Goal: Information Seeking & Learning: Check status

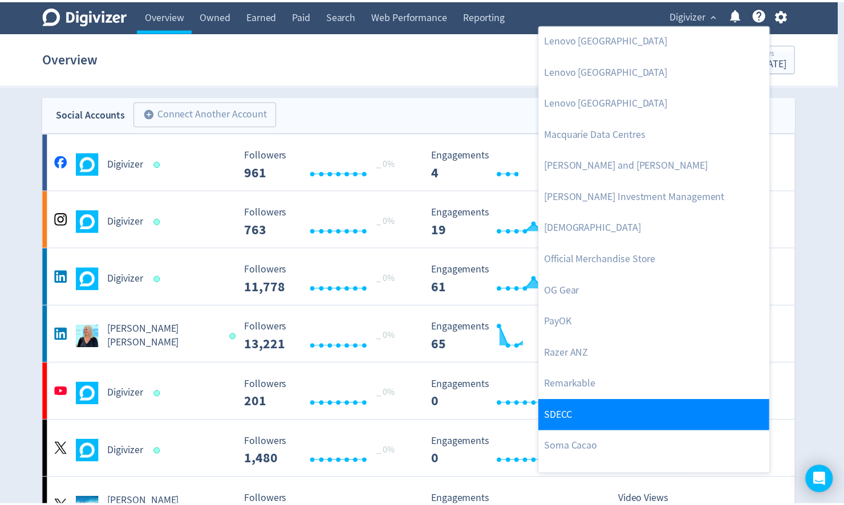
scroll to position [1150, 0]
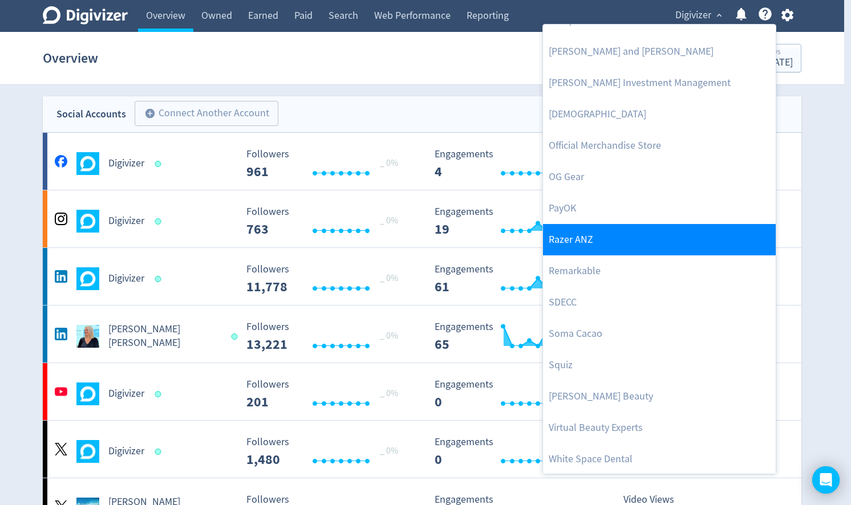
click at [606, 237] on link "Razer ANZ" at bounding box center [659, 239] width 233 height 31
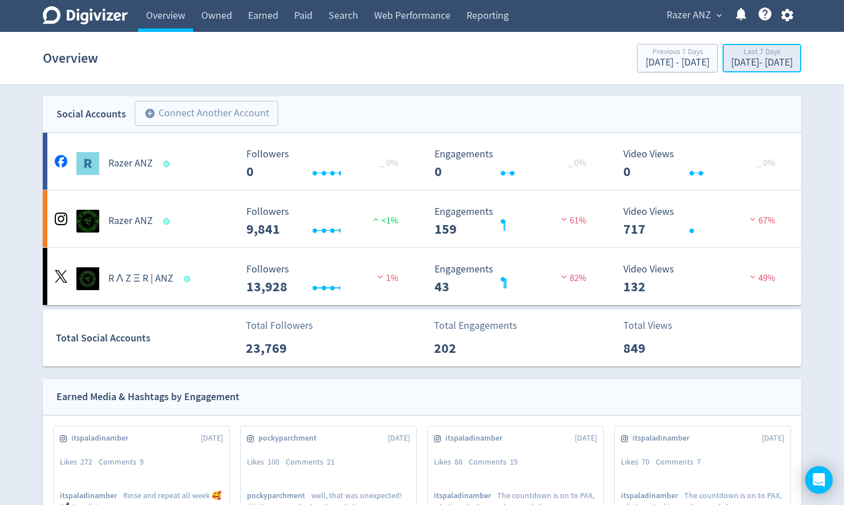
click at [731, 60] on div "[DATE] - [DATE]" at bounding box center [762, 63] width 62 height 10
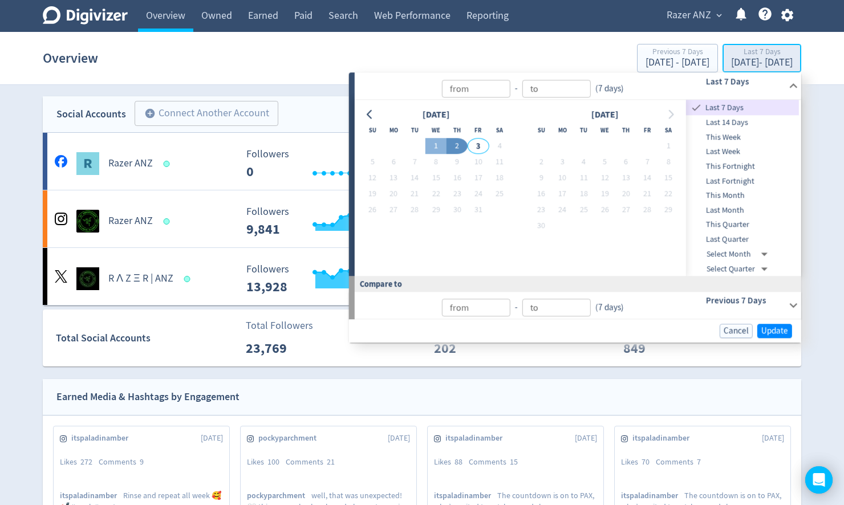
type input "[DATE]"
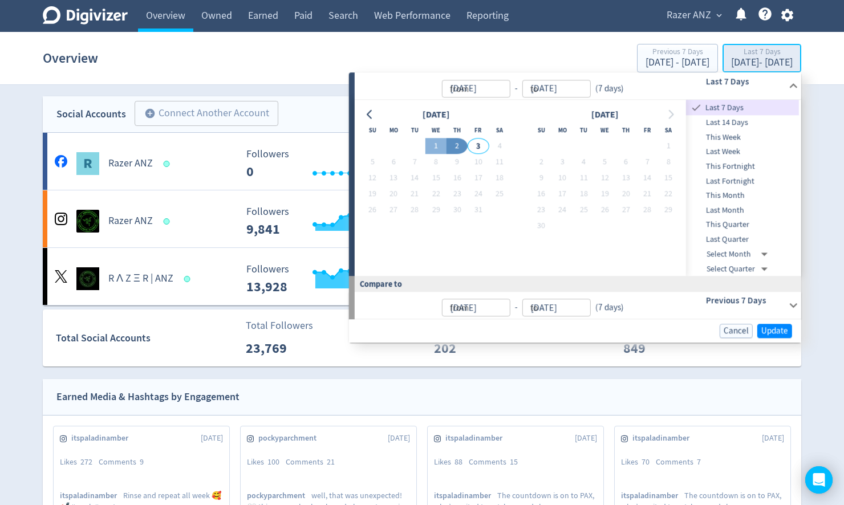
type input "[DATE]"
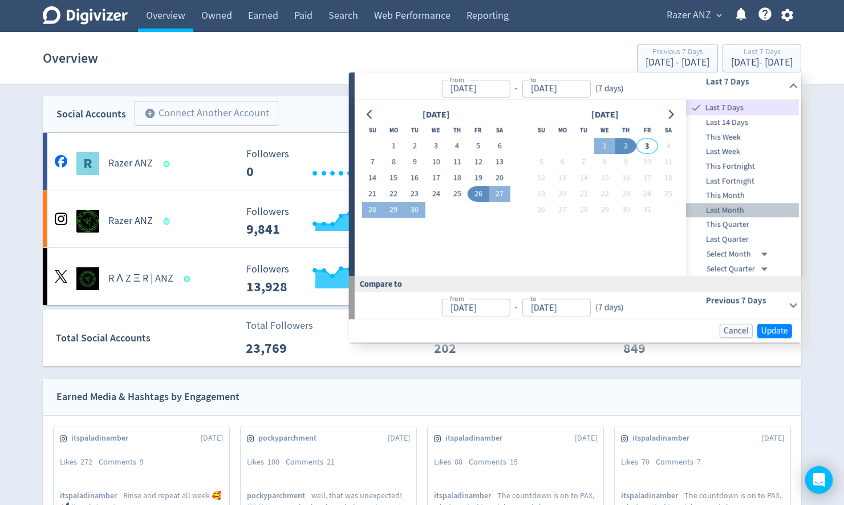
click at [738, 210] on span "Last Month" at bounding box center [742, 210] width 113 height 13
type input "[DATE]"
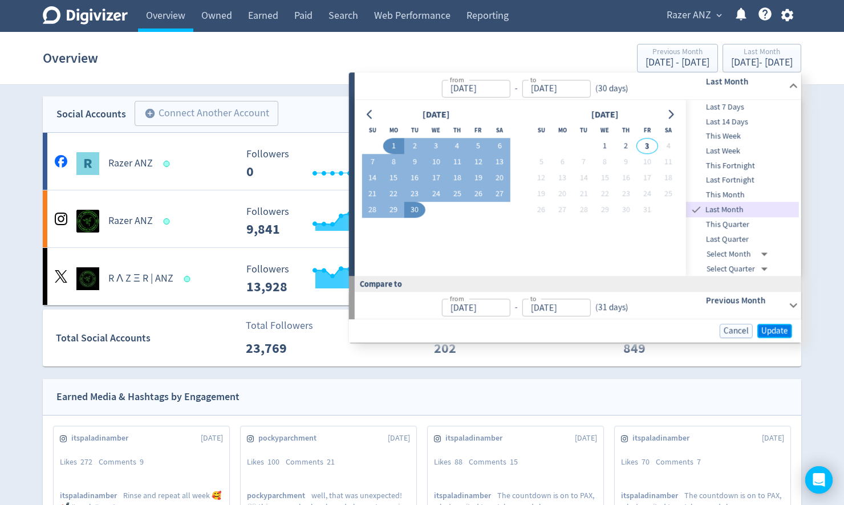
click at [769, 329] on span "Update" at bounding box center [774, 331] width 27 height 9
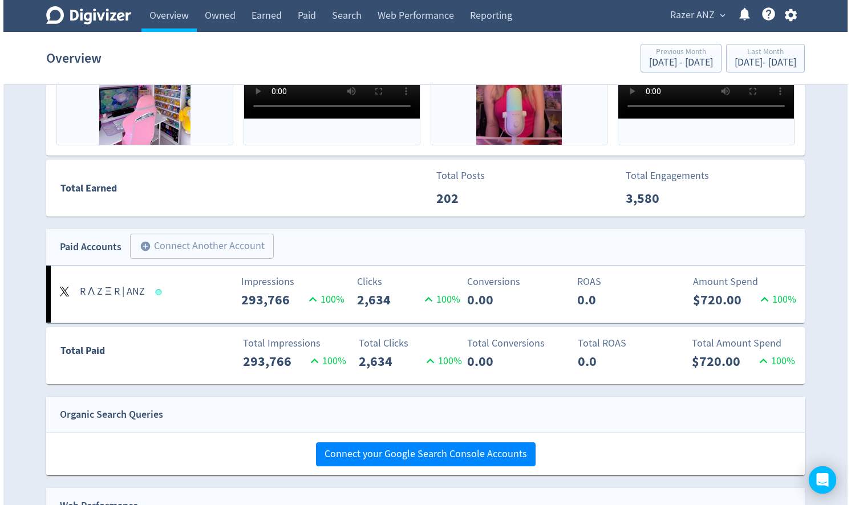
scroll to position [611, 0]
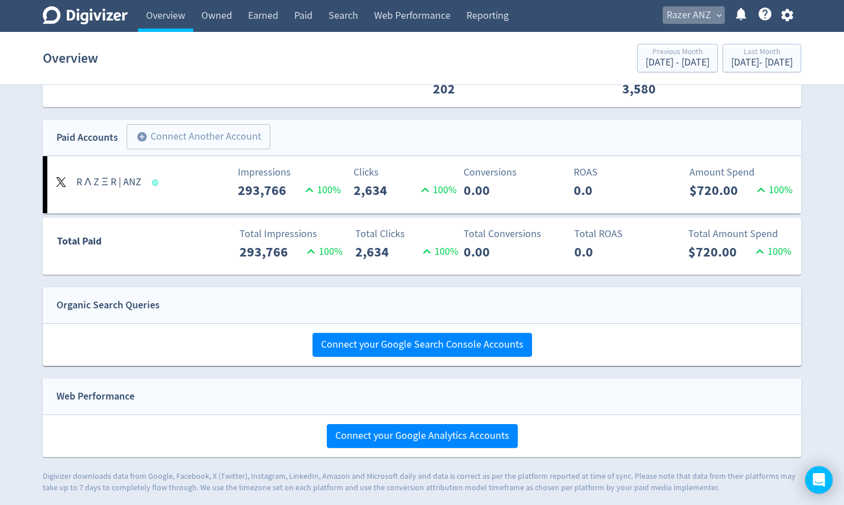
click at [702, 16] on span "Razer ANZ" at bounding box center [689, 15] width 44 height 18
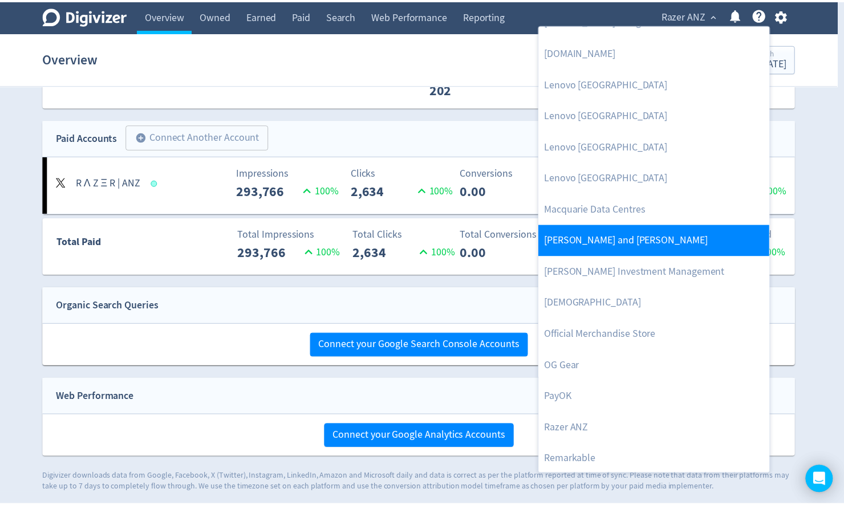
scroll to position [1049, 0]
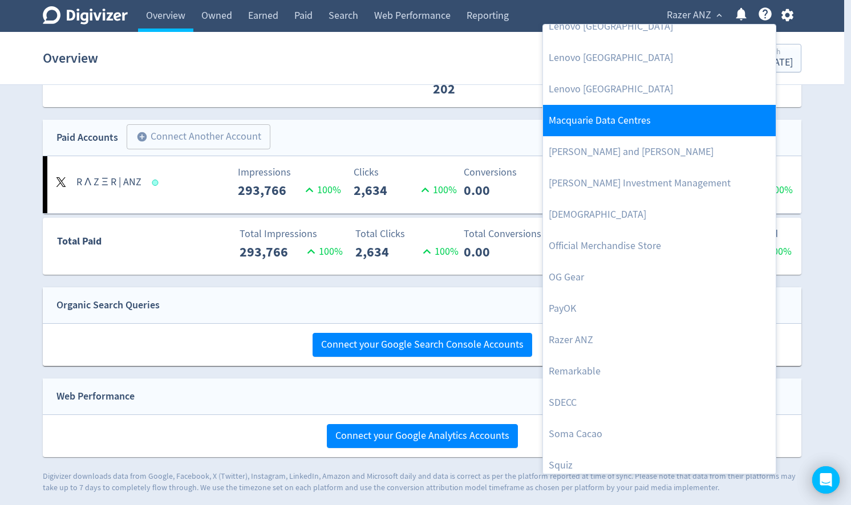
click at [615, 124] on link "Macquarie Data Centres" at bounding box center [659, 120] width 233 height 31
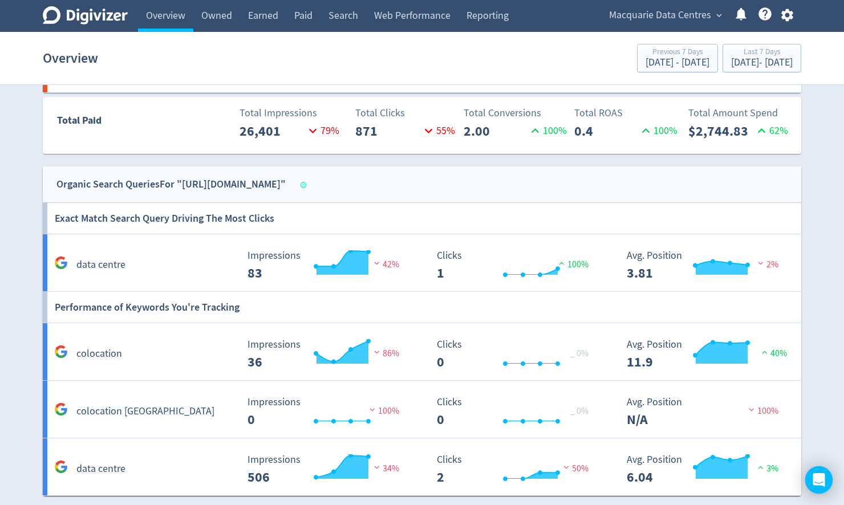
scroll to position [412, 0]
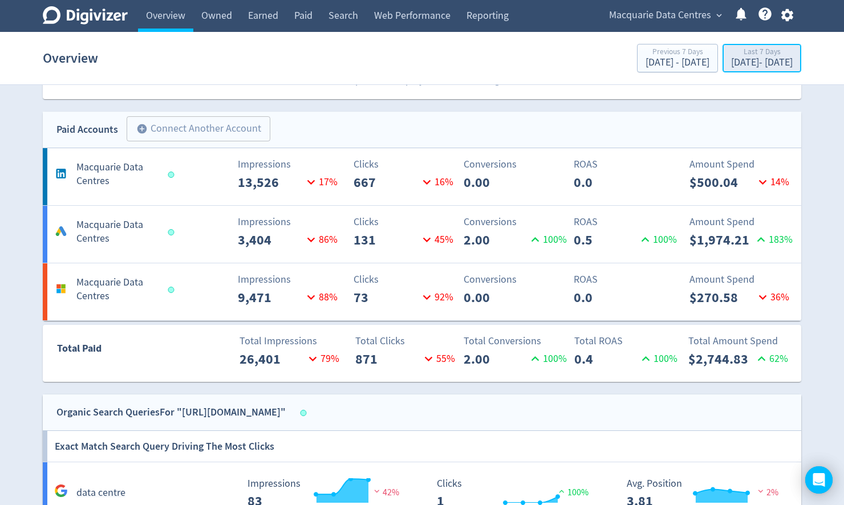
click at [743, 64] on div "[DATE] - [DATE]" at bounding box center [762, 63] width 62 height 10
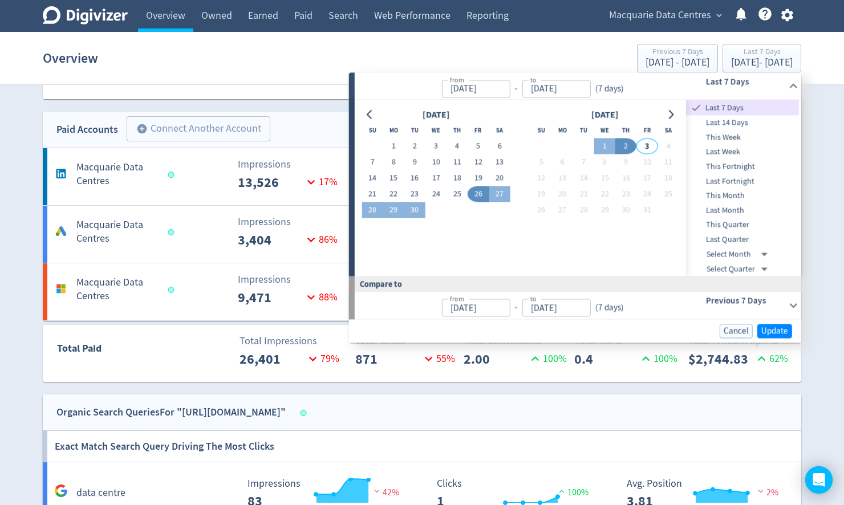
click at [6, 226] on div "Digivizer Logo [PERSON_NAME] Logo Overview Owned Earned Paid Search Web Perform…" at bounding box center [422, 292] width 844 height 1408
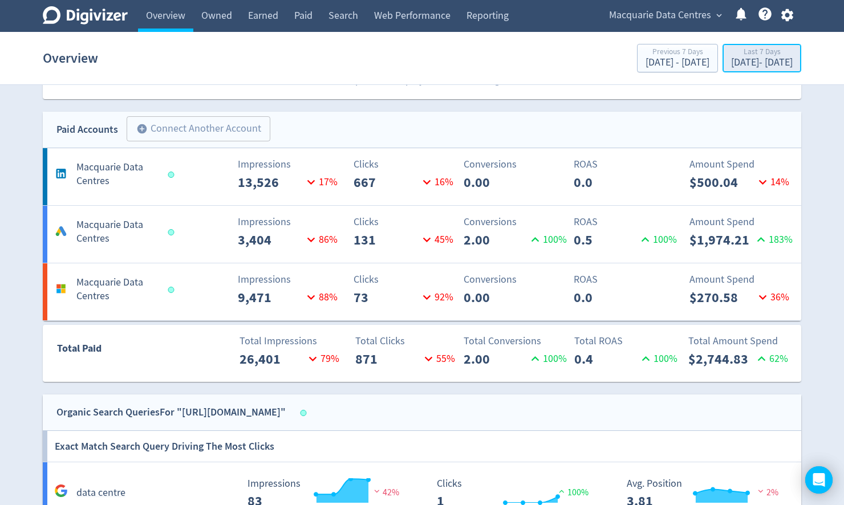
click at [736, 62] on div "[DATE] - [DATE]" at bounding box center [762, 63] width 62 height 10
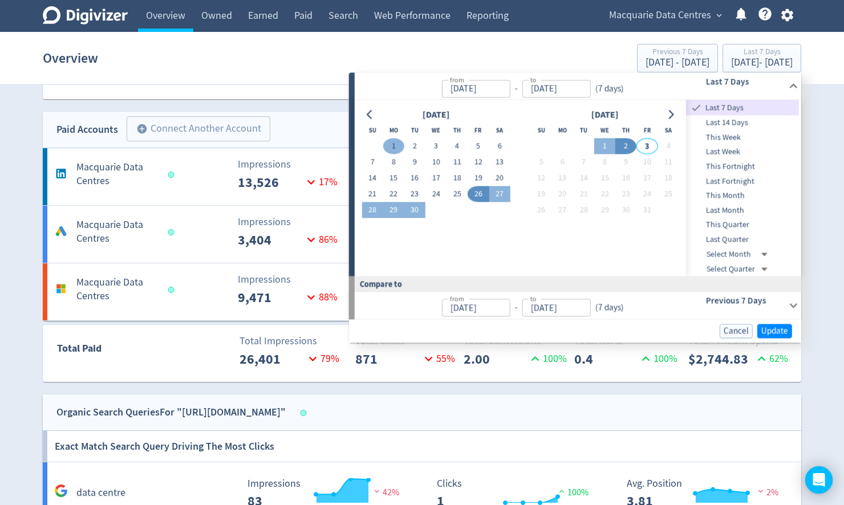
click at [392, 144] on button "1" at bounding box center [393, 147] width 21 height 16
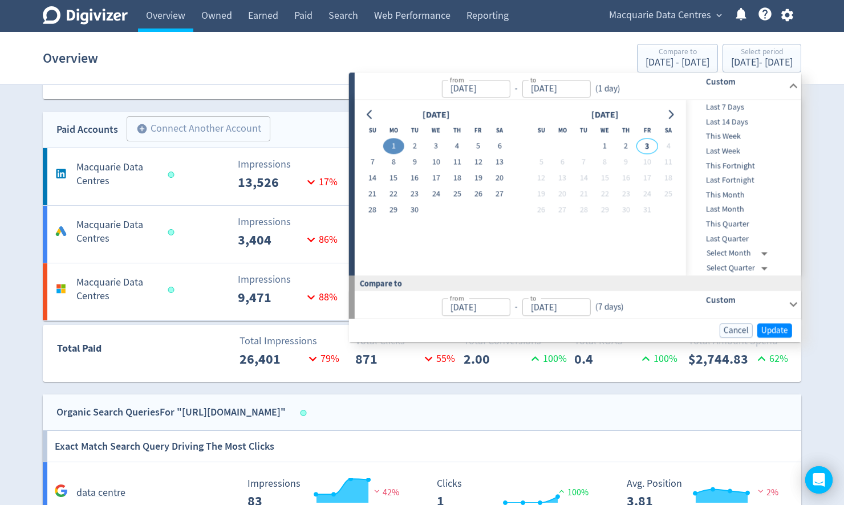
type input "[DATE]"
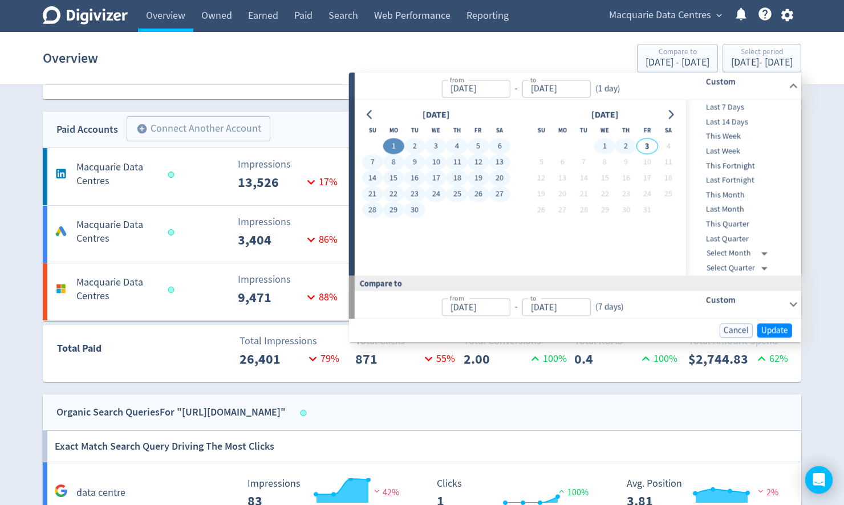
click at [627, 143] on button "2" at bounding box center [625, 147] width 21 height 16
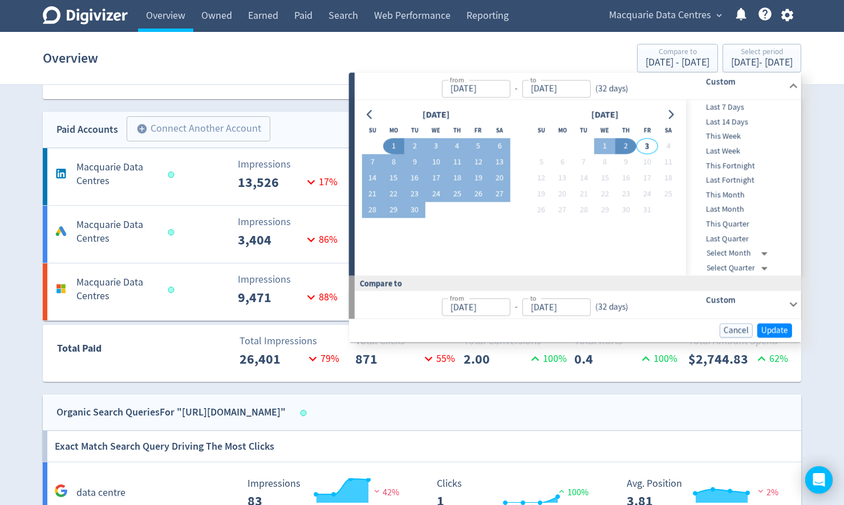
type input "[DATE]"
click at [784, 330] on span "Update" at bounding box center [774, 330] width 27 height 9
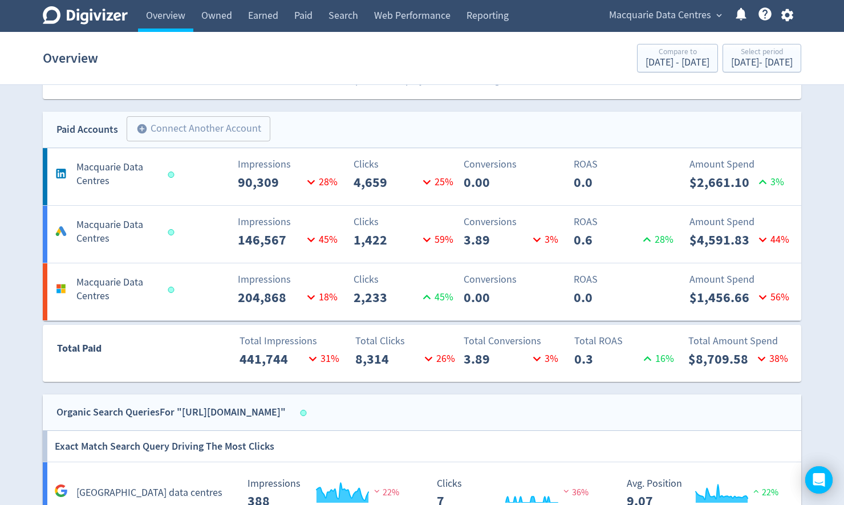
click at [107, 234] on h5 "Macquarie Data Centres" at bounding box center [116, 231] width 81 height 27
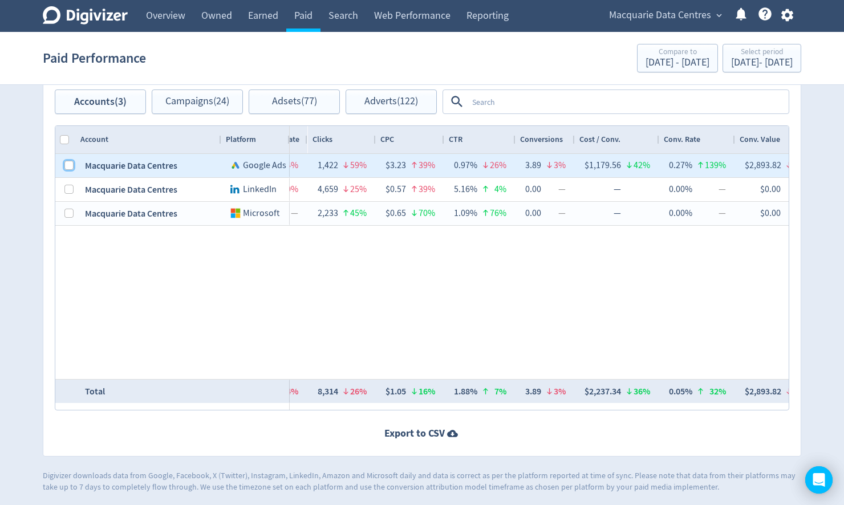
click at [70, 167] on input "Press Space to toggle row selection (unchecked)" at bounding box center [68, 165] width 9 height 9
checkbox input "true"
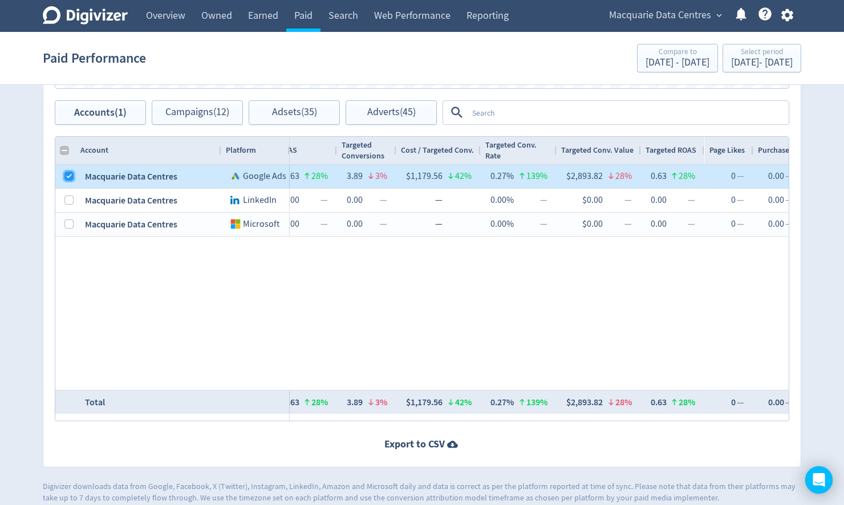
checkbox input "false"
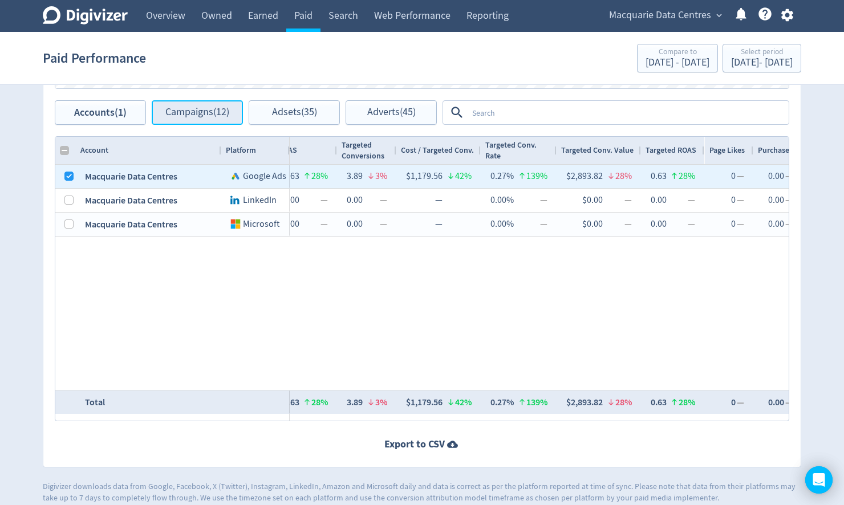
click at [185, 111] on span "Campaigns (12)" at bounding box center [197, 112] width 64 height 11
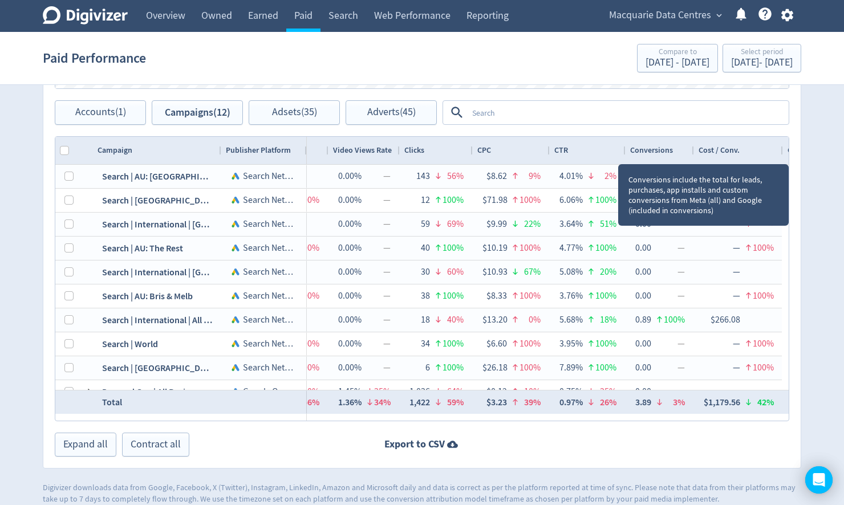
click at [680, 151] on div "Conversions" at bounding box center [659, 151] width 59 height 22
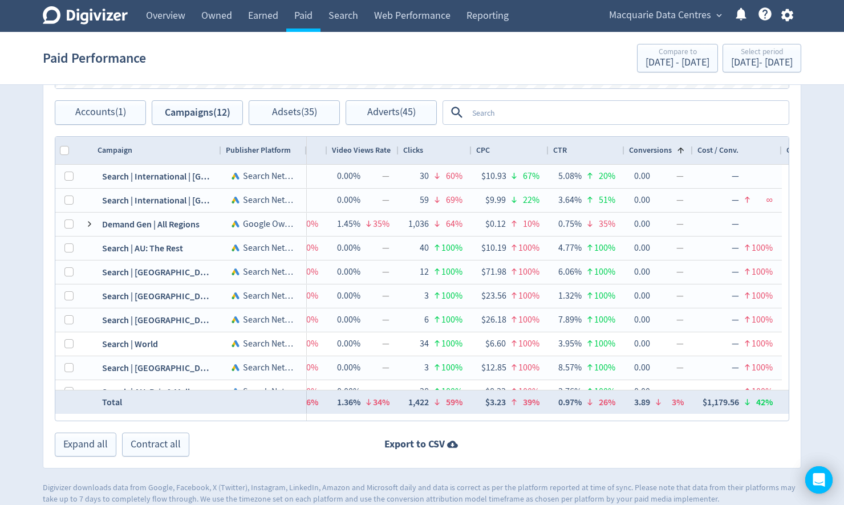
click at [659, 151] on span "Conversions" at bounding box center [650, 150] width 43 height 11
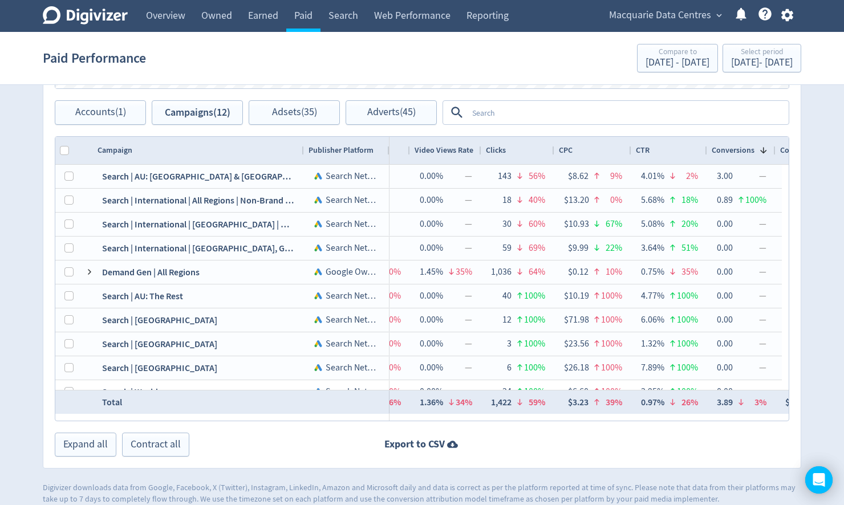
drag, startPoint x: 219, startPoint y: 151, endPoint x: 302, endPoint y: 160, distance: 83.2
click at [302, 160] on div at bounding box center [303, 150] width 5 height 27
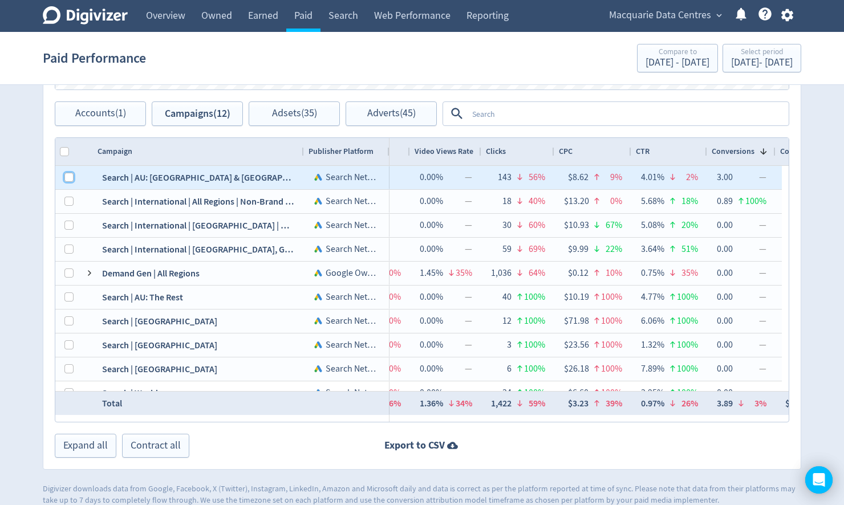
click at [67, 176] on input "Press Space to toggle row selection (unchecked)" at bounding box center [68, 177] width 9 height 9
checkbox input "true"
checkbox input "false"
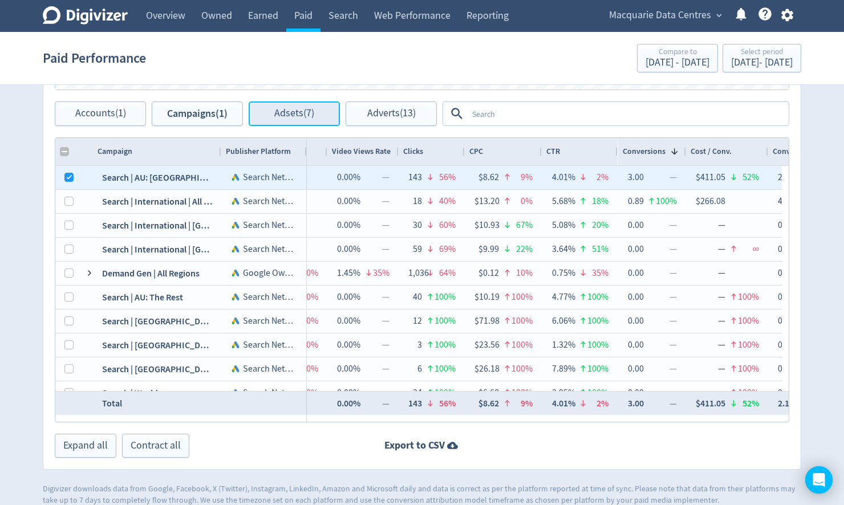
click at [293, 113] on span "Adsets (7)" at bounding box center [294, 113] width 40 height 11
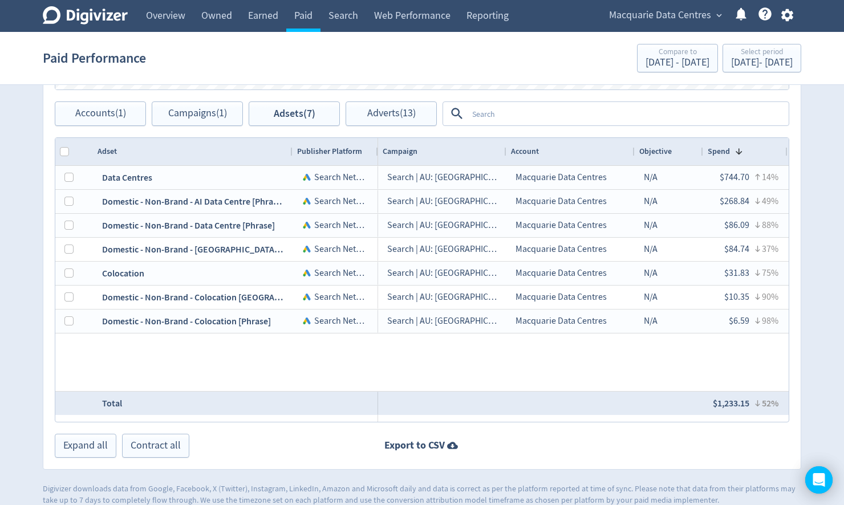
drag, startPoint x: 218, startPoint y: 150, endPoint x: 290, endPoint y: 152, distance: 71.3
click at [290, 152] on div at bounding box center [292, 151] width 5 height 27
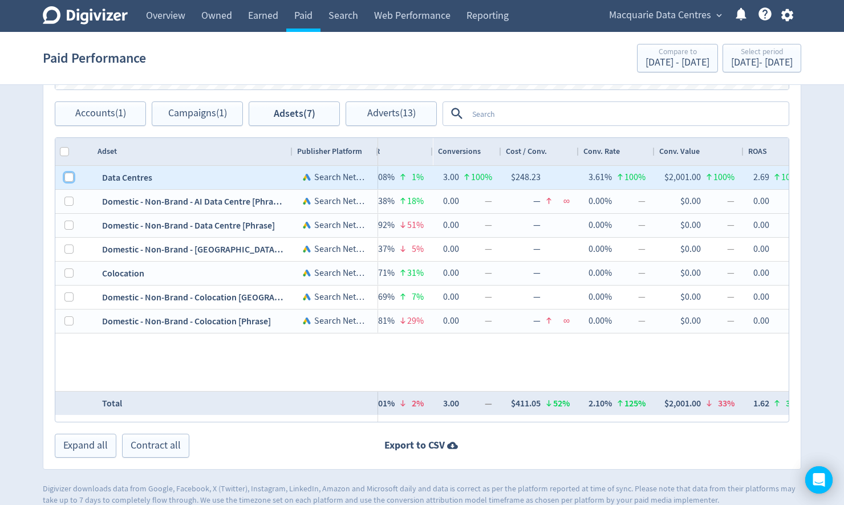
click at [66, 175] on input "Press Space to toggle row selection (unchecked)" at bounding box center [68, 177] width 9 height 9
checkbox input "true"
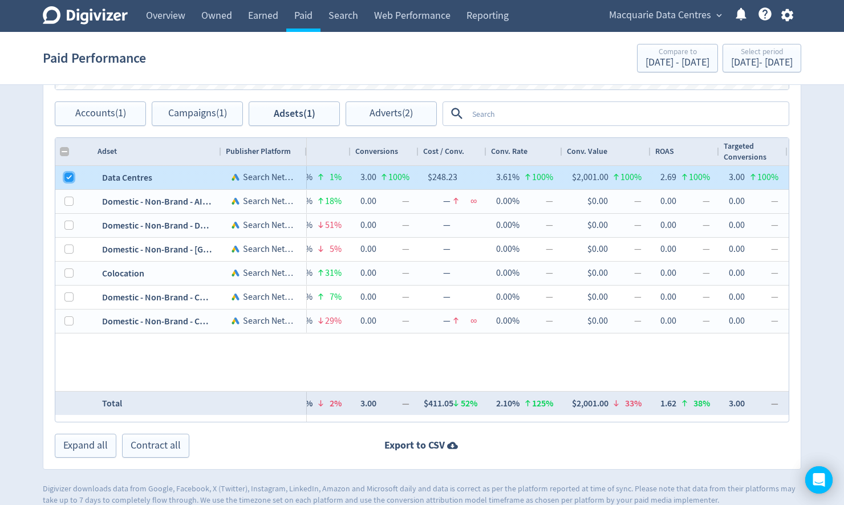
checkbox input "false"
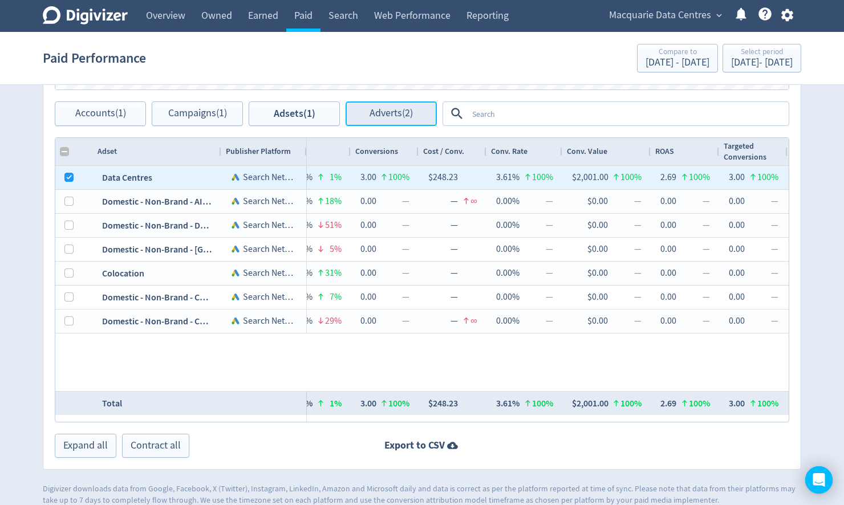
click at [387, 115] on span "Adverts (2)" at bounding box center [391, 113] width 43 height 11
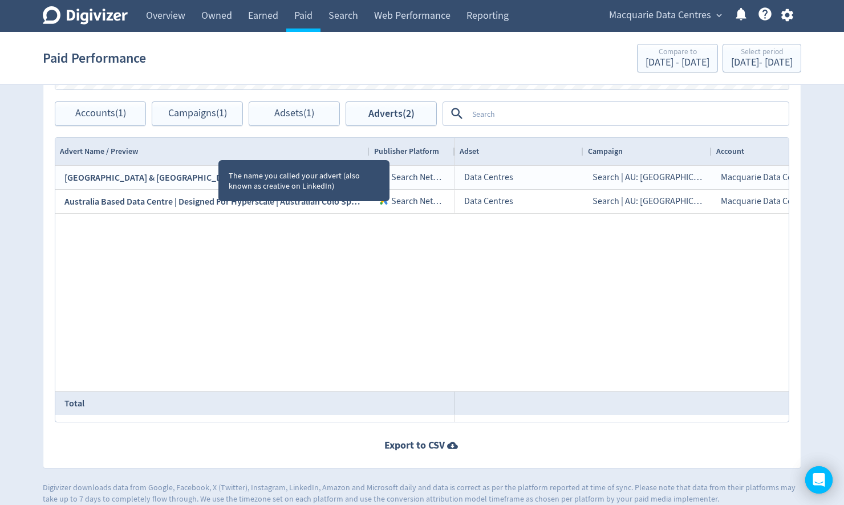
drag, startPoint x: 218, startPoint y: 149, endPoint x: 367, endPoint y: 157, distance: 148.5
click at [367, 157] on div at bounding box center [369, 151] width 5 height 27
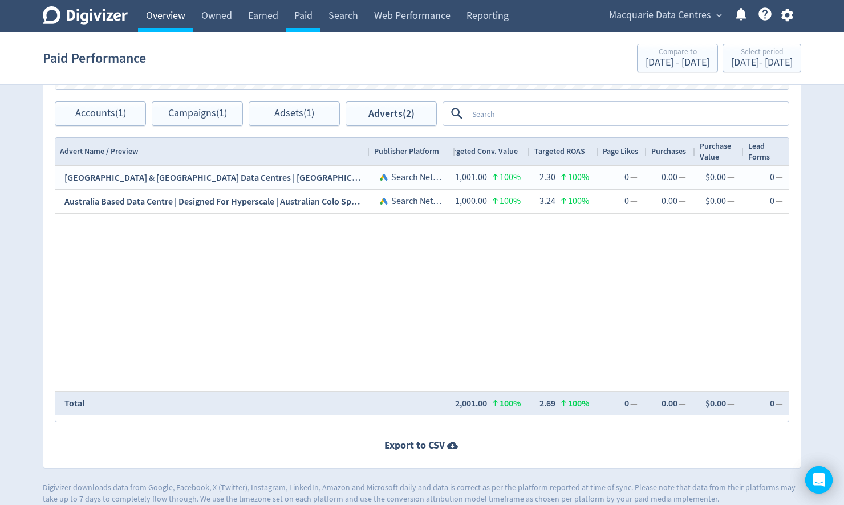
click at [169, 23] on link "Overview" at bounding box center [165, 16] width 55 height 32
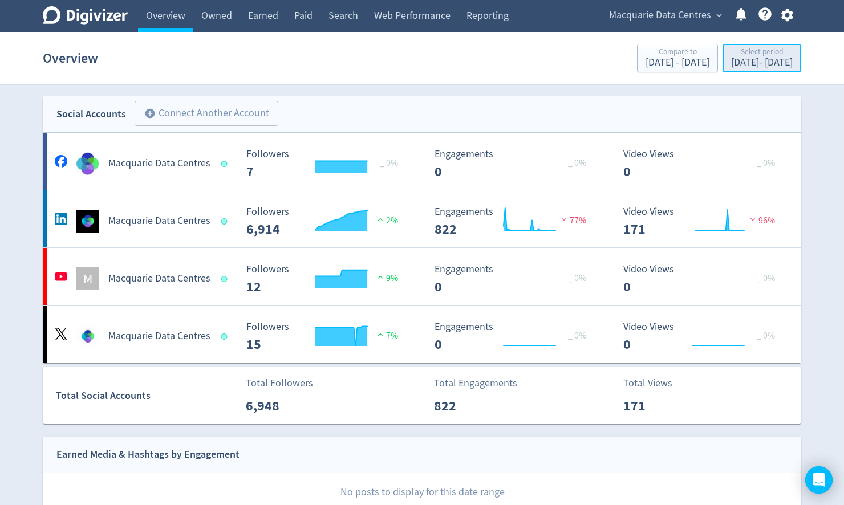
click at [731, 55] on div "Select period" at bounding box center [762, 53] width 62 height 10
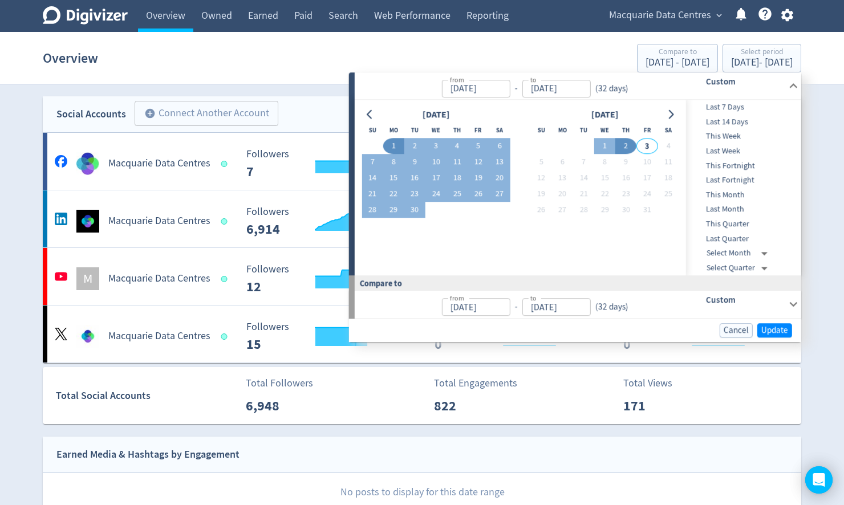
click at [394, 146] on button "1" at bounding box center [393, 147] width 21 height 16
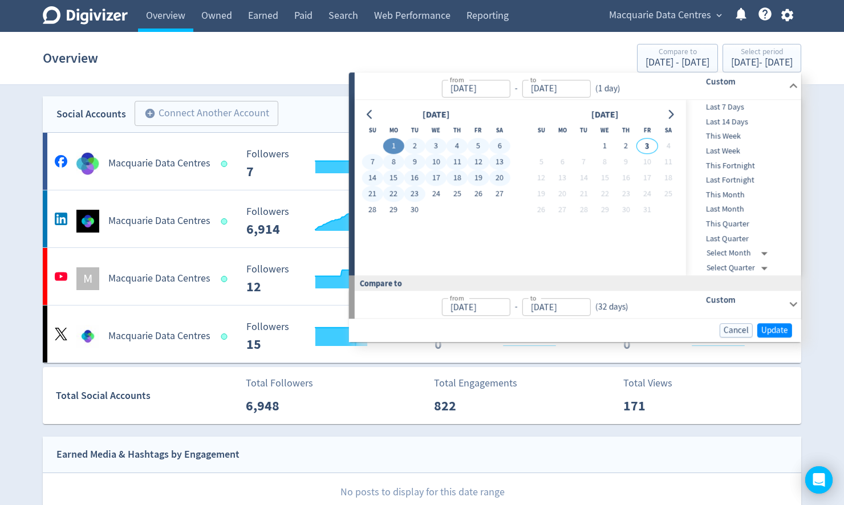
click at [413, 190] on button "23" at bounding box center [414, 194] width 21 height 16
type input "[DATE]"
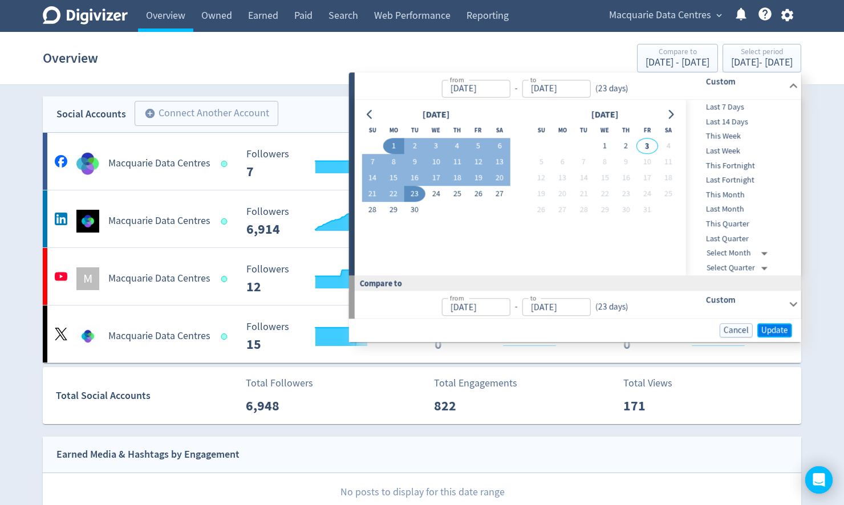
click at [776, 329] on span "Update" at bounding box center [774, 330] width 27 height 9
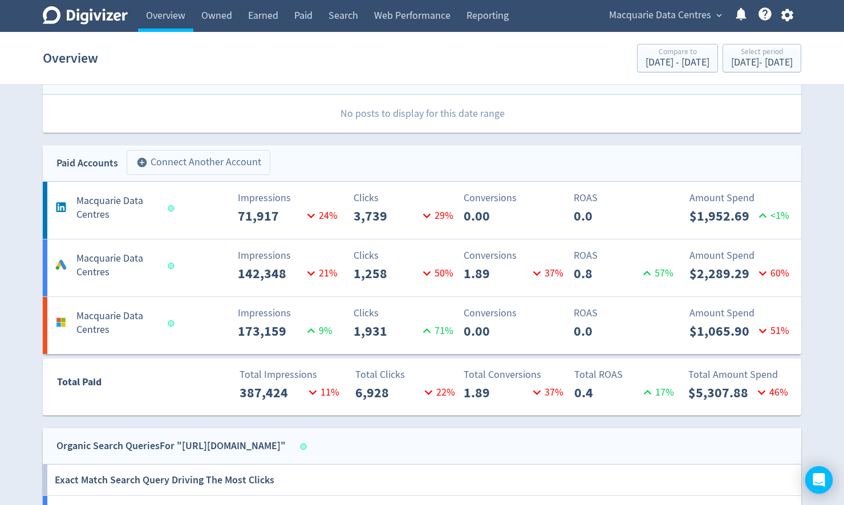
scroll to position [365, 0]
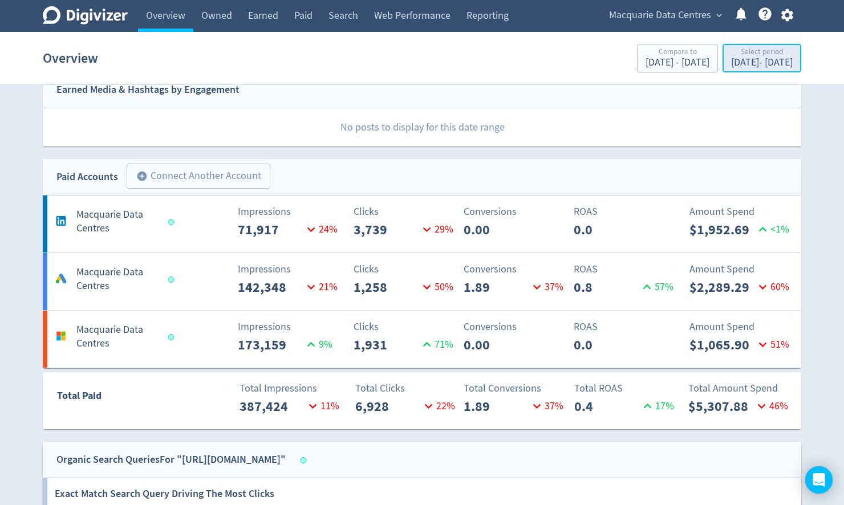
click at [745, 64] on div "[DATE] - [DATE]" at bounding box center [762, 63] width 62 height 10
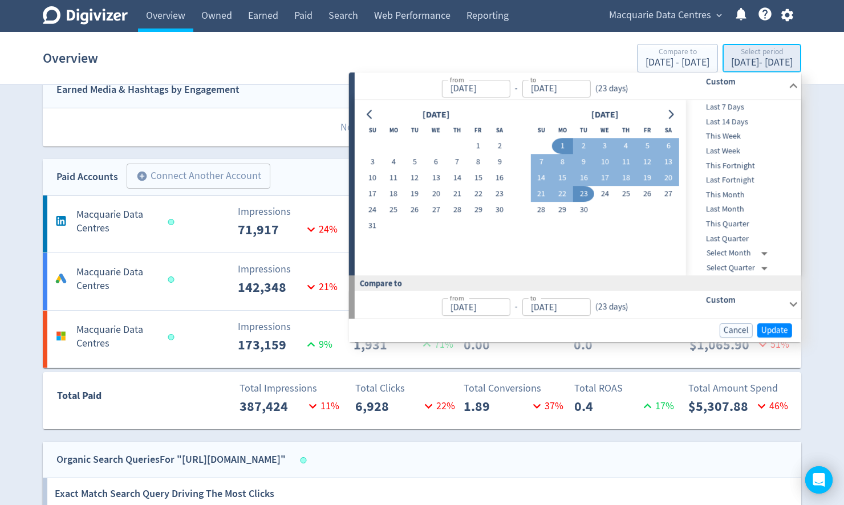
type input "[DATE]"
click at [562, 144] on button "1" at bounding box center [562, 147] width 21 height 16
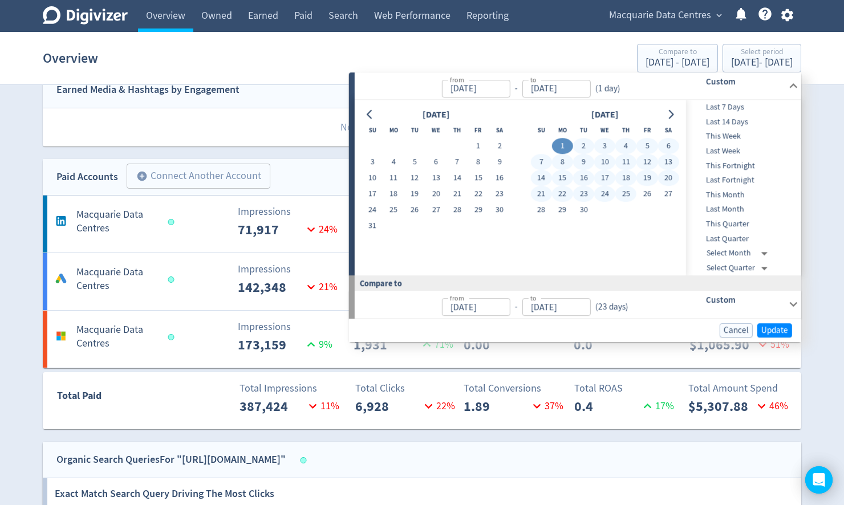
click at [624, 188] on button "25" at bounding box center [625, 194] width 21 height 16
type input "[DATE]"
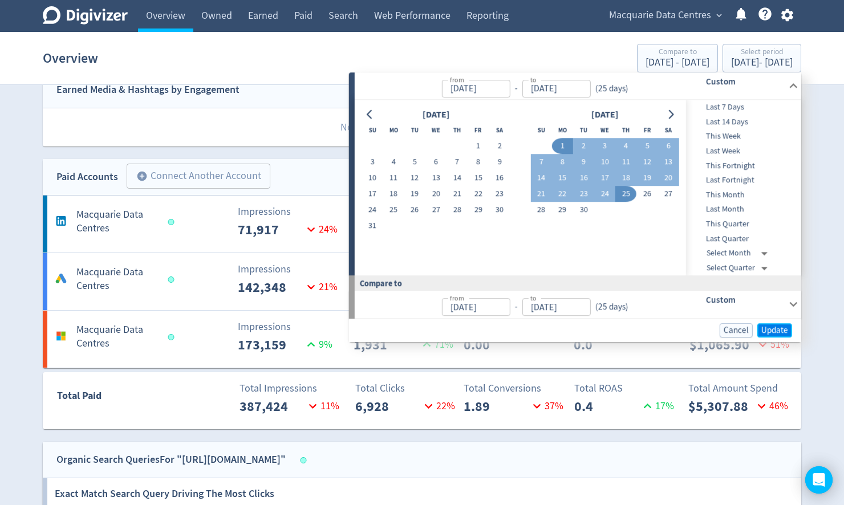
click at [780, 330] on span "Update" at bounding box center [774, 330] width 27 height 9
